Goal: Information Seeking & Learning: Check status

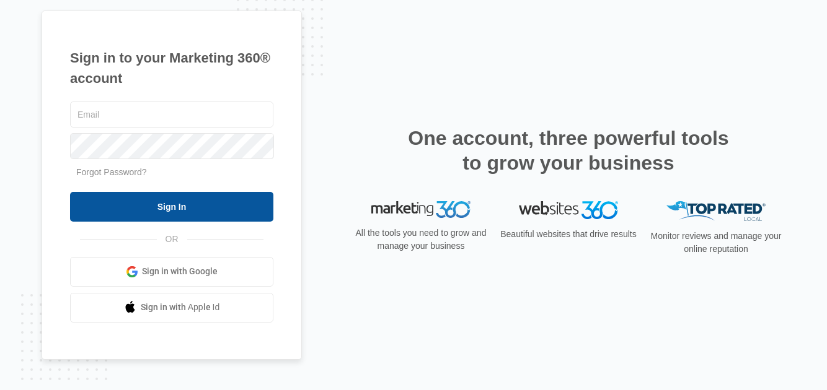
type input "[EMAIL_ADDRESS][DOMAIN_NAME]"
click at [177, 206] on input "Sign In" at bounding box center [171, 207] width 203 height 30
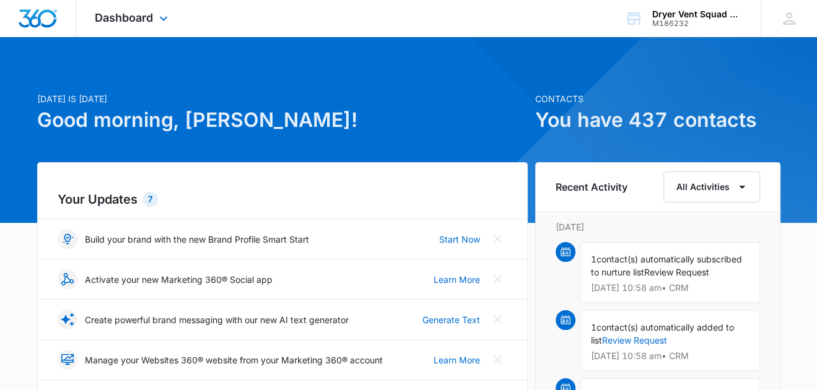
click at [139, 24] on div "Dashboard Apps Reputation Websites Forms CRM Email Social Shop Payments POS Con…" at bounding box center [132, 18] width 113 height 37
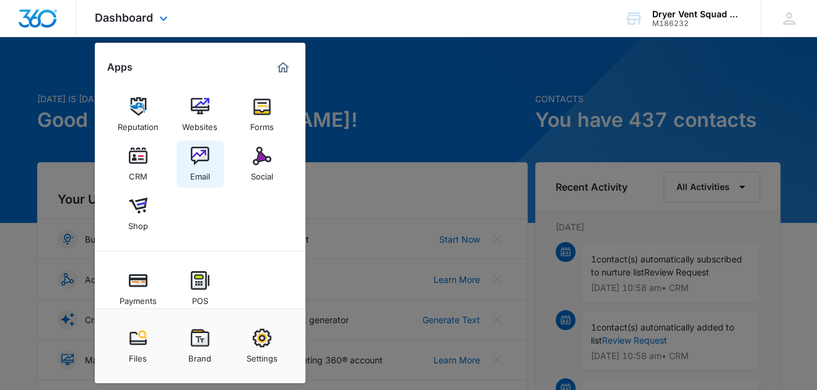
click at [192, 159] on img at bounding box center [200, 156] width 19 height 19
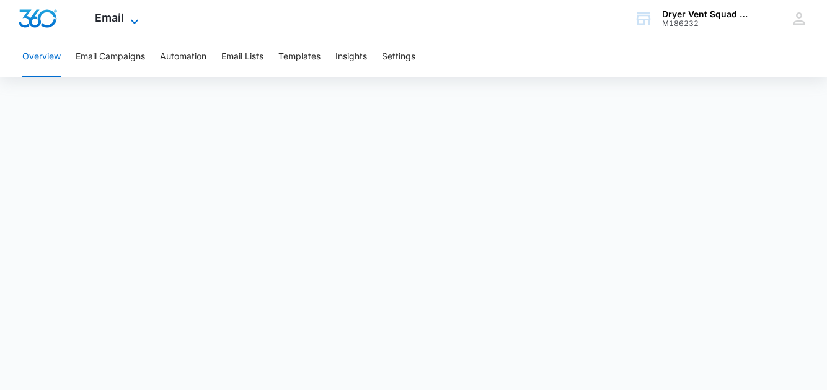
click at [113, 20] on span "Email" at bounding box center [109, 17] width 29 height 13
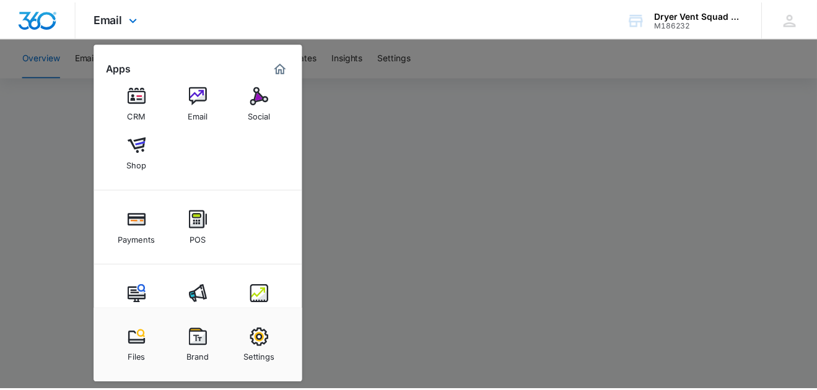
scroll to position [91, 0]
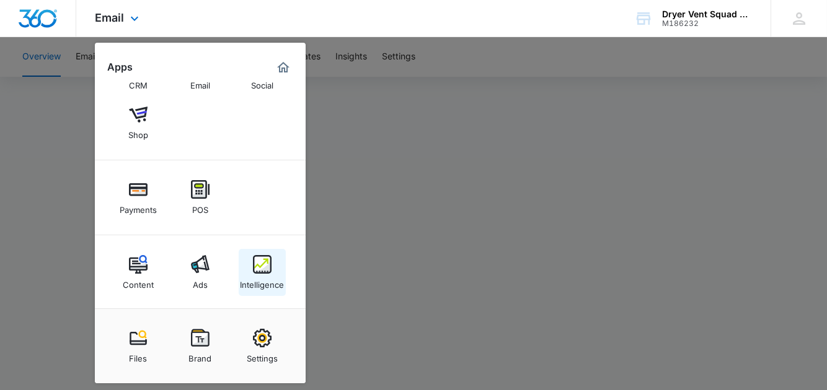
click at [265, 274] on div "Intelligence" at bounding box center [262, 282] width 44 height 16
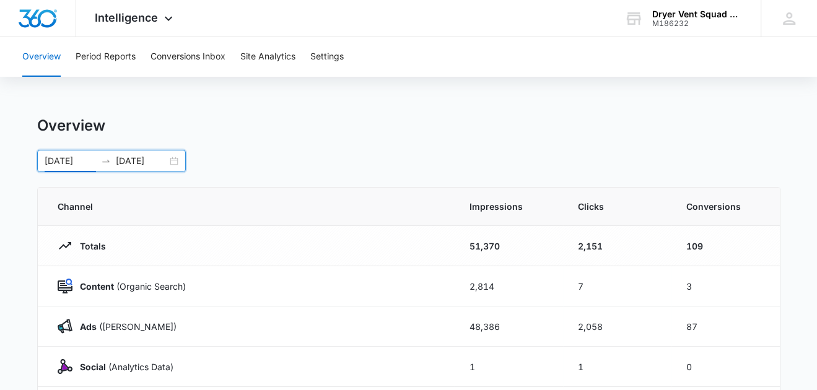
click at [59, 159] on input "[DATE]" at bounding box center [70, 161] width 51 height 14
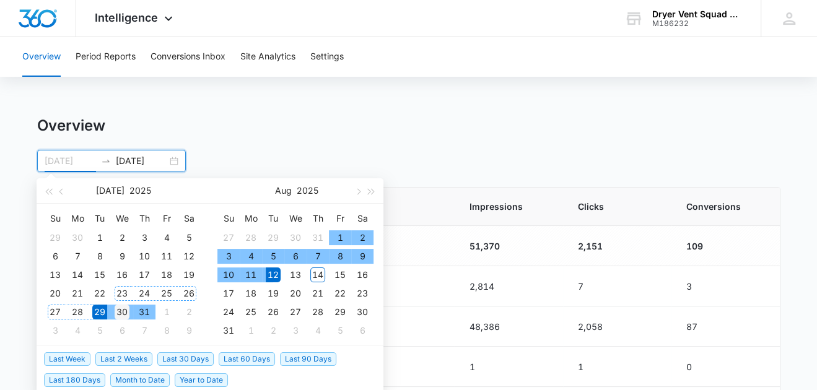
type input "[DATE]"
click at [120, 310] on div "30" at bounding box center [122, 312] width 15 height 15
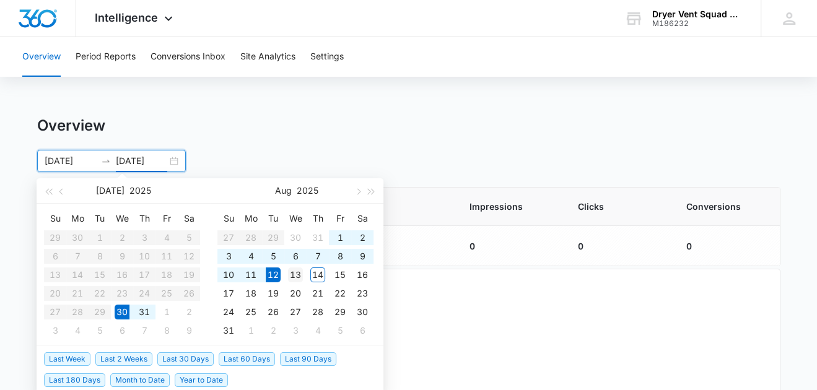
type input "[DATE]"
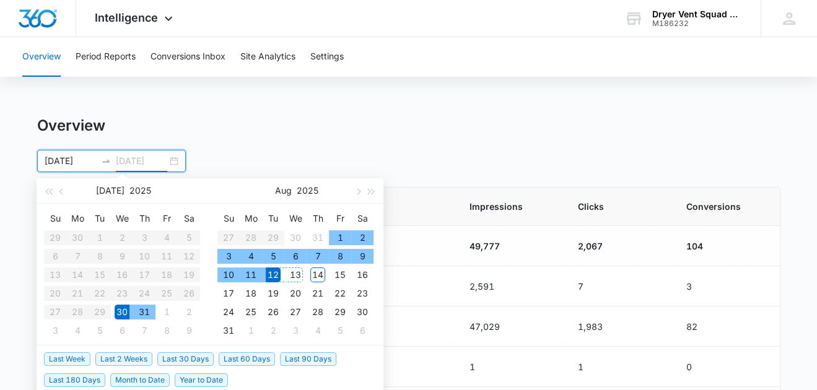
click at [297, 278] on div "13" at bounding box center [295, 275] width 15 height 15
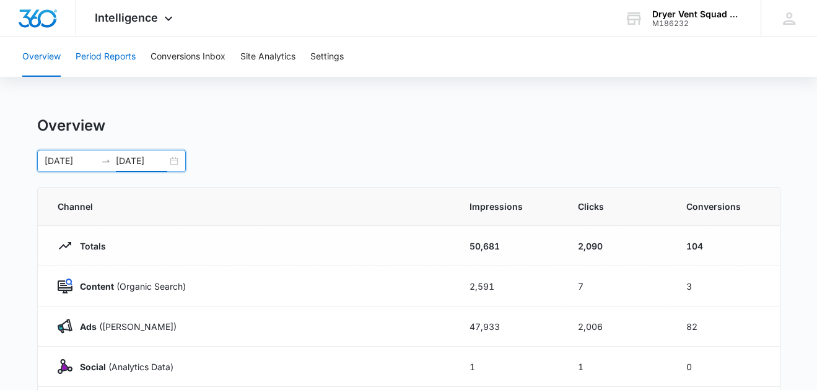
click at [102, 61] on button "Period Reports" at bounding box center [106, 57] width 60 height 40
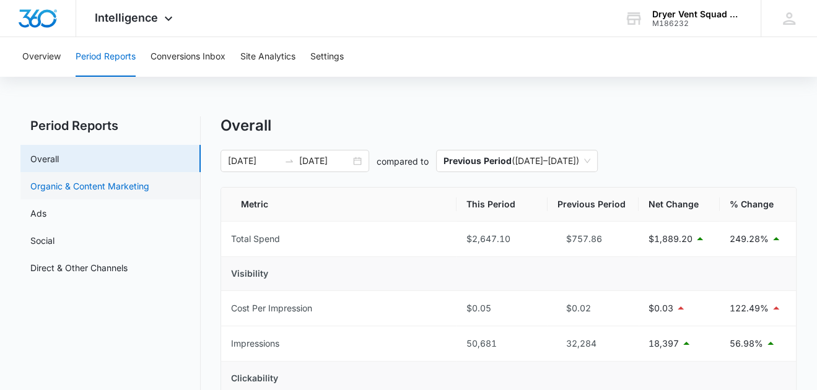
click at [110, 186] on link "Organic & Content Marketing" at bounding box center [89, 186] width 119 height 13
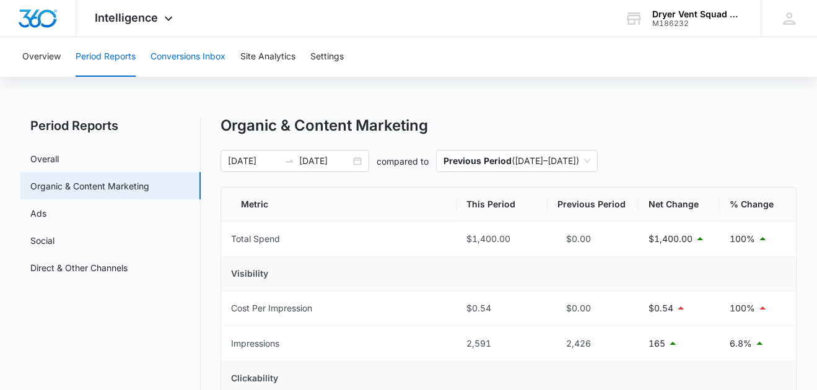
click at [183, 52] on button "Conversions Inbox" at bounding box center [188, 57] width 75 height 40
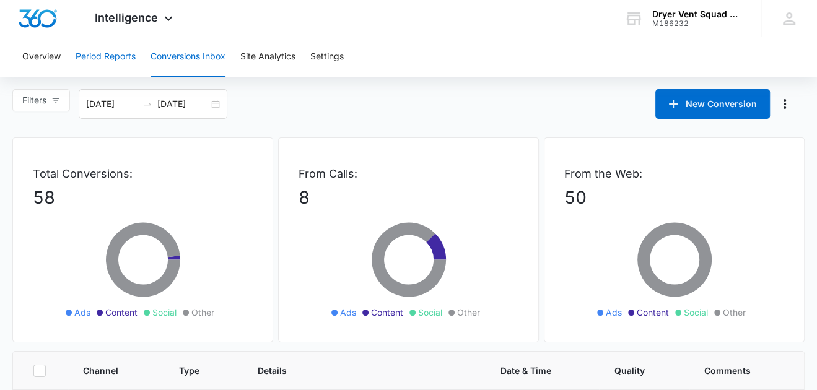
click at [110, 55] on button "Period Reports" at bounding box center [106, 57] width 60 height 40
